Goal: Task Accomplishment & Management: Use online tool/utility

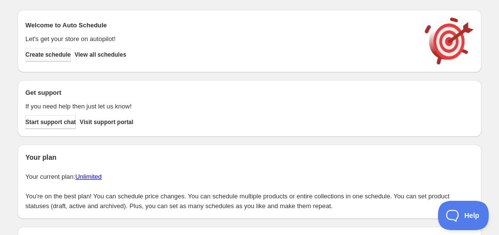
click at [61, 53] on span "Create schedule" at bounding box center [47, 55] width 45 height 8
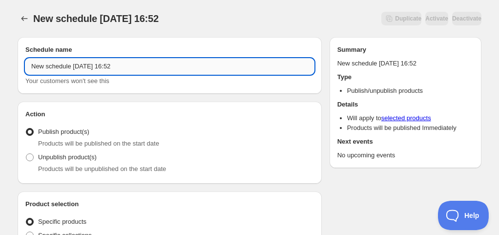
click at [97, 60] on input "New schedule Sep 29 2025 16:52" at bounding box center [169, 67] width 289 height 16
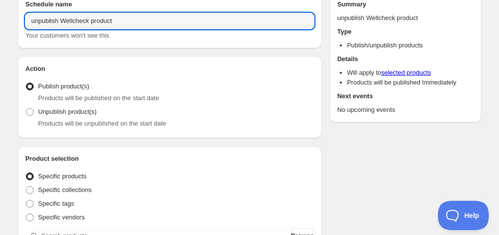
scroll to position [146, 0]
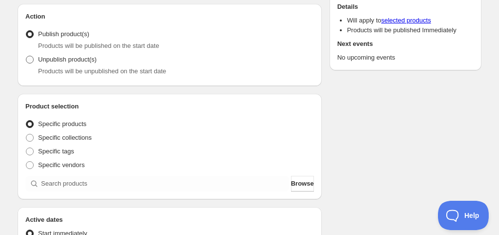
type input "unpublish Wellcheck product"
click at [59, 59] on span "Unpublish product(s)" at bounding box center [67, 59] width 59 height 7
click at [26, 56] on input "Unpublish product(s)" at bounding box center [26, 56] width 0 height 0
radio input "true"
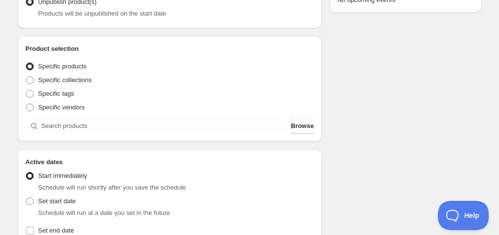
scroll to position [195, 0]
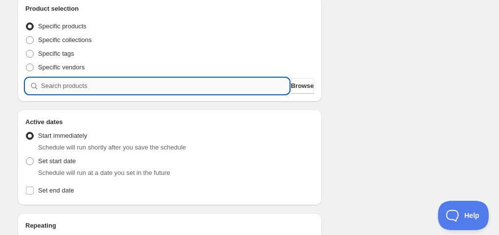
click at [108, 83] on input "search" at bounding box center [165, 86] width 248 height 16
paste input "J1108"
type input "J1108"
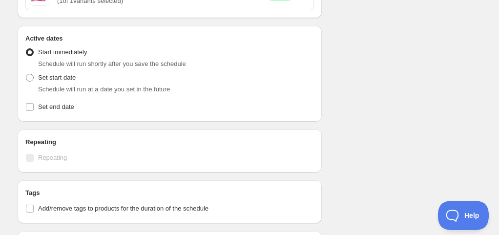
scroll to position [342, 0]
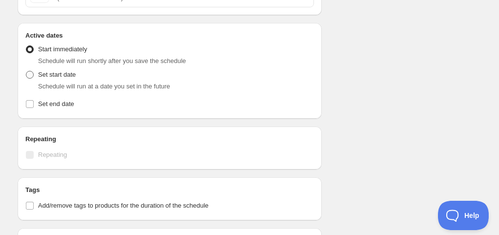
click at [66, 79] on label "Set start date" at bounding box center [50, 75] width 50 height 14
click at [26, 71] on input "Set start date" at bounding box center [26, 71] width 0 height 0
radio input "true"
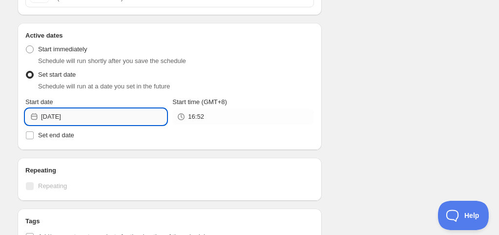
click at [66, 113] on input "2025-09-29" at bounding box center [103, 117] width 125 height 16
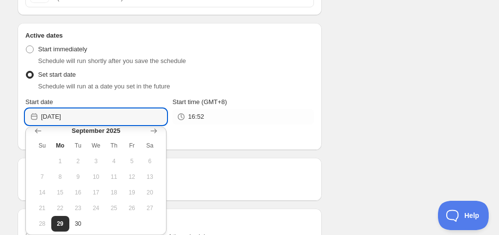
scroll to position [13, 0]
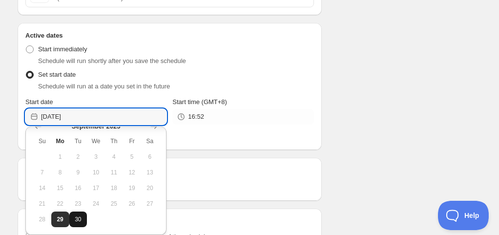
click at [80, 218] on span "30" at bounding box center [78, 219] width 10 height 8
type input "2025-09-30"
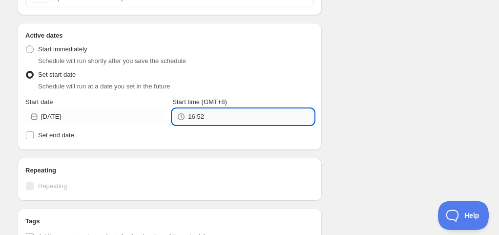
click at [229, 111] on input "16:52" at bounding box center [250, 117] width 125 height 16
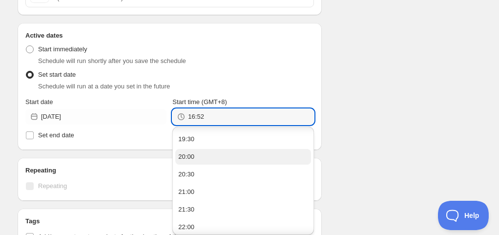
scroll to position [739, 0]
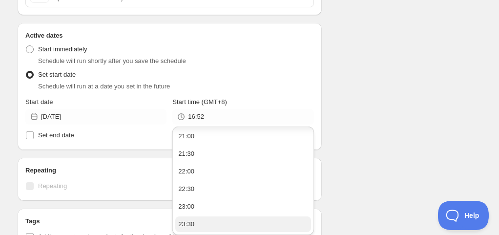
click at [215, 225] on button "23:30" at bounding box center [242, 224] width 135 height 16
type input "23:30"
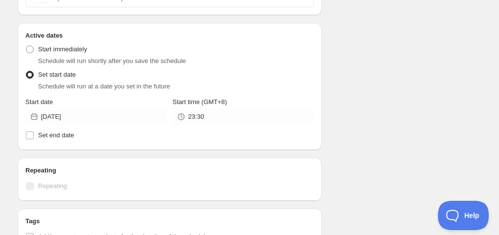
click at [347, 160] on div "Schedule name unpublish Wellcheck product Your customers won't see this Action …" at bounding box center [246, 80] width 472 height 785
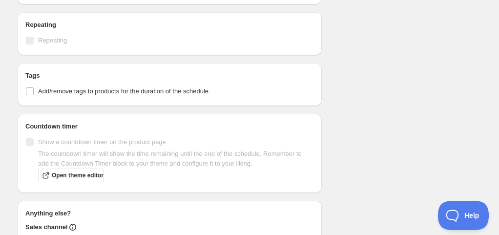
scroll to position [488, 0]
click at [60, 94] on span "Add/remove tags to products for the duration of the schedule" at bounding box center [123, 90] width 170 height 10
click at [34, 94] on input "Add/remove tags to products for the duration of the schedule" at bounding box center [30, 90] width 8 height 8
checkbox input "true"
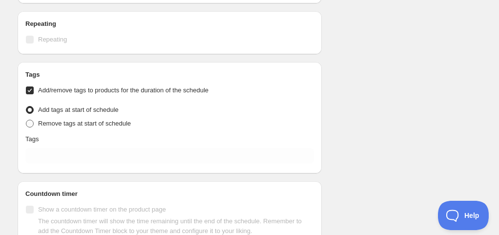
click at [64, 126] on span "Remove tags at start of schedule" at bounding box center [84, 123] width 93 height 7
click at [26, 120] on input "Remove tags at start of schedule" at bounding box center [26, 120] width 0 height 0
radio input "true"
click at [70, 165] on div "Tags Add/remove tags to products for the duration of the schedule Tag type Add …" at bounding box center [169, 118] width 289 height 96
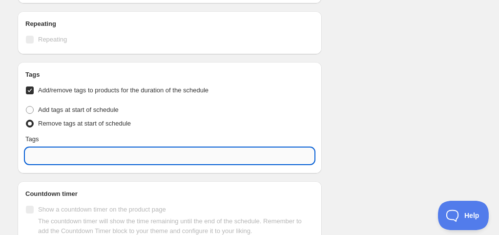
click at [72, 159] on input "text" at bounding box center [169, 156] width 289 height 16
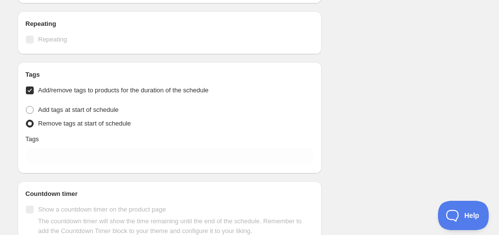
click at [87, 85] on span "Add/remove tags to products for the duration of the schedule" at bounding box center [123, 90] width 170 height 10
click at [34, 86] on input "Add/remove tags to products for the duration of the schedule" at bounding box center [30, 90] width 8 height 8
checkbox input "false"
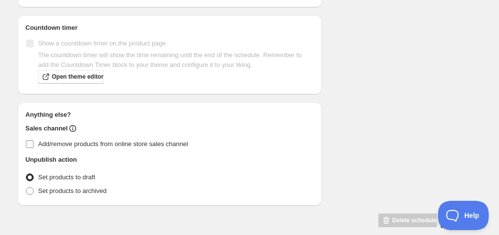
click at [85, 141] on span "Add/remove products from online store sales channel" at bounding box center [113, 143] width 150 height 7
click at [34, 141] on input "Add/remove products from online store sales channel" at bounding box center [30, 144] width 8 height 8
checkbox input "true"
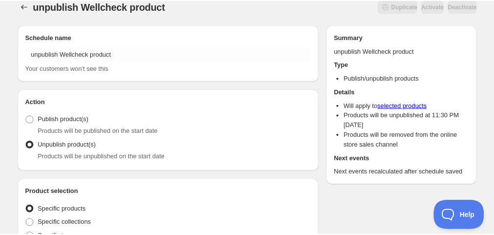
scroll to position [0, 0]
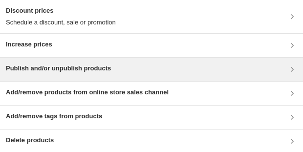
click at [58, 68] on h3 "Publish and/or unpublish products" at bounding box center [58, 68] width 105 height 10
